Goal: Find specific page/section: Find specific page/section

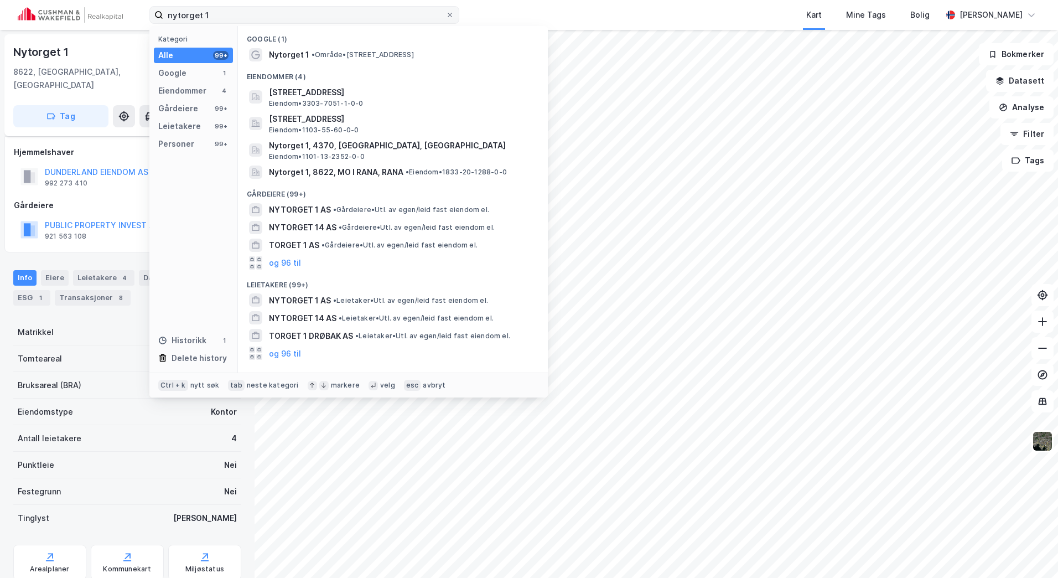
scroll to position [25, 0]
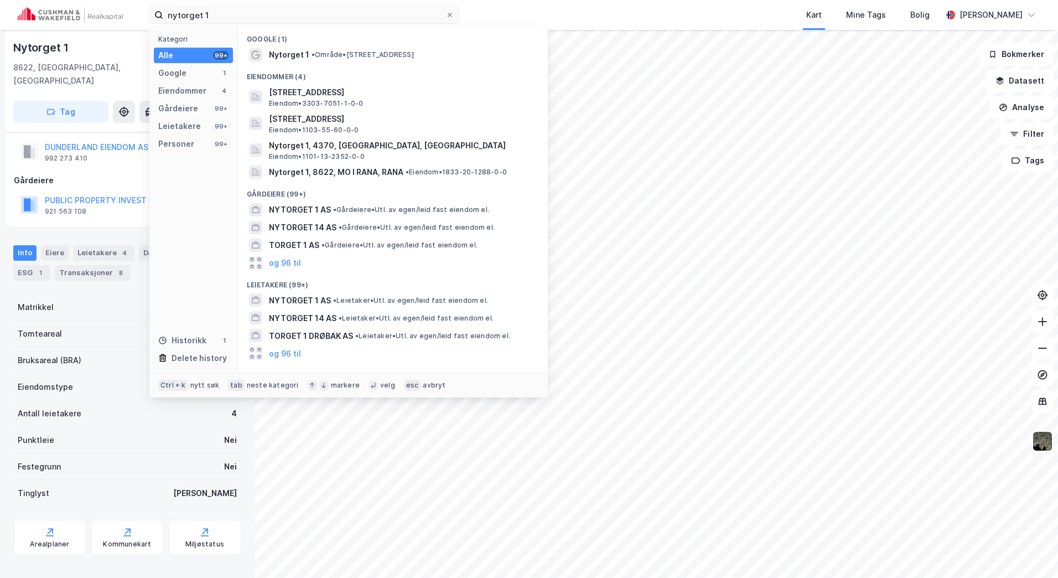
drag, startPoint x: 0, startPoint y: 0, endPoint x: 147, endPoint y: 6, distance: 146.7
click at [127, 14] on div "nytorget 1 Kategori Alle 99+ Google 1 Eiendommer 4 Gårdeiere 99+ Leietakere 99+…" at bounding box center [529, 15] width 1058 height 30
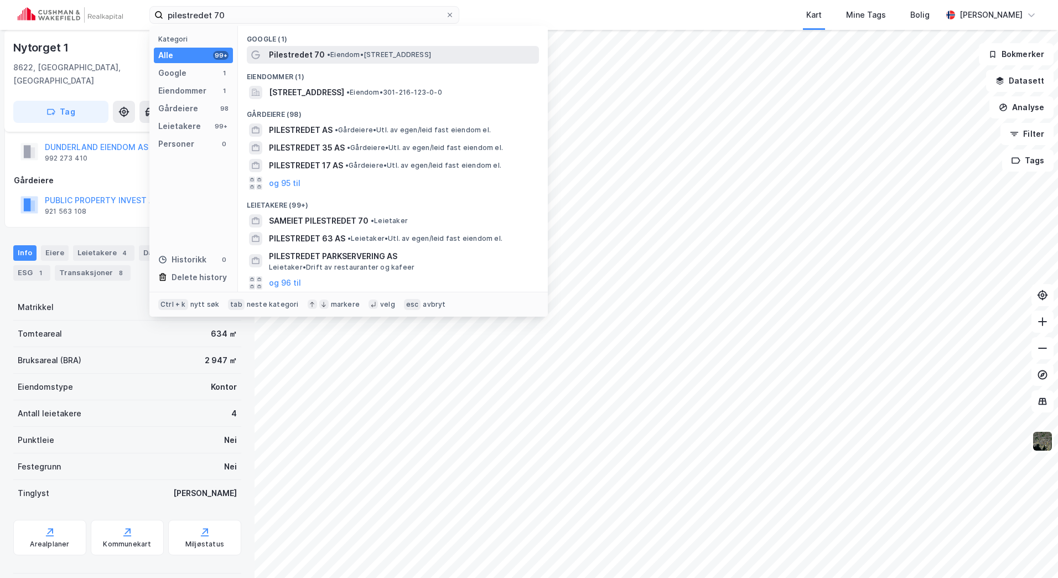
type input "pilestredet 70"
click at [342, 54] on span "• Eiendom • [STREET_ADDRESS]" at bounding box center [379, 54] width 104 height 9
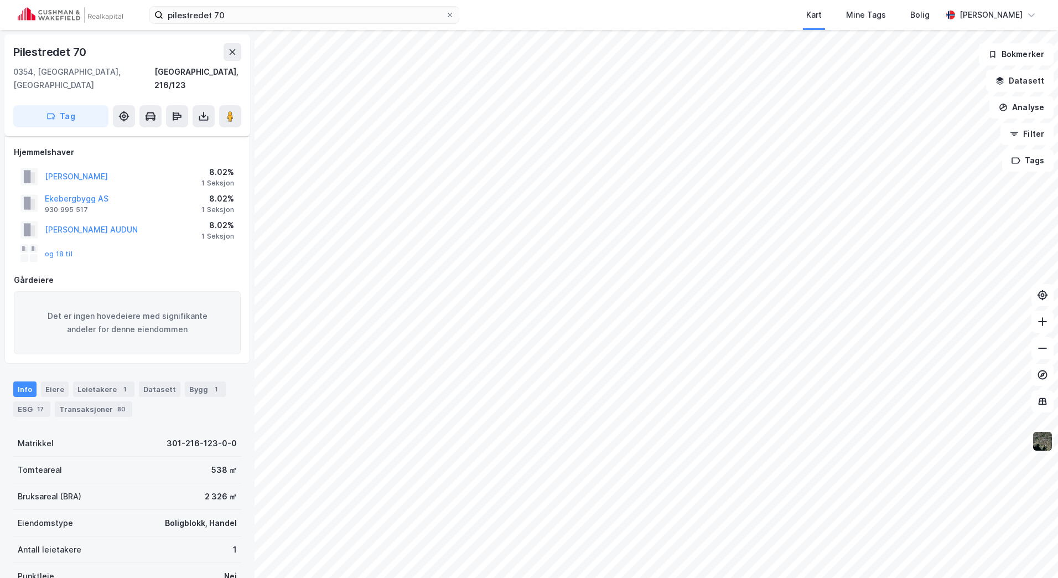
scroll to position [25, 0]
